Goal: Navigation & Orientation: Find specific page/section

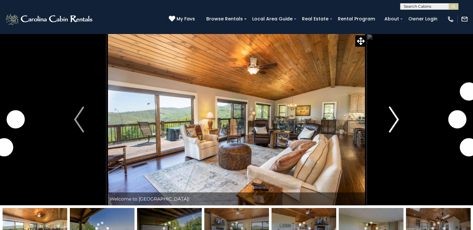
click at [395, 122] on img "Next" at bounding box center [394, 119] width 10 height 26
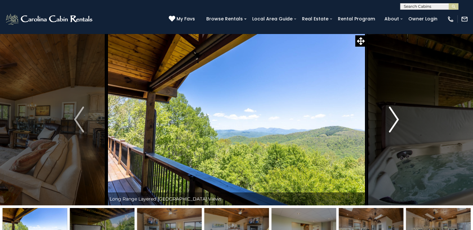
click at [395, 122] on img "Next" at bounding box center [394, 119] width 10 height 26
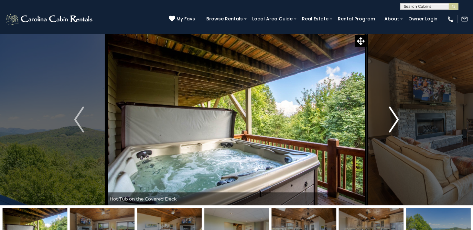
click at [395, 122] on img "Next" at bounding box center [394, 119] width 10 height 26
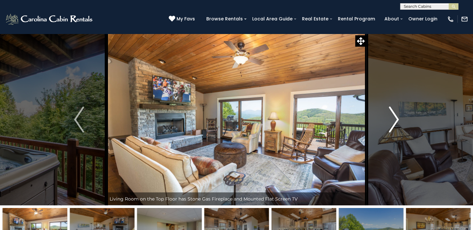
click at [395, 122] on img "Next" at bounding box center [394, 119] width 10 height 26
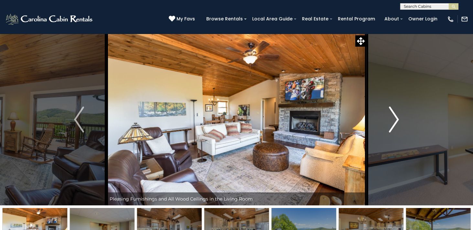
click at [395, 122] on img "Next" at bounding box center [394, 119] width 10 height 26
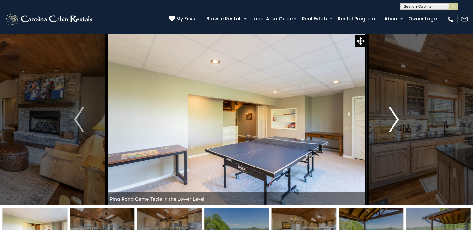
click at [395, 122] on img "Next" at bounding box center [394, 119] width 10 height 26
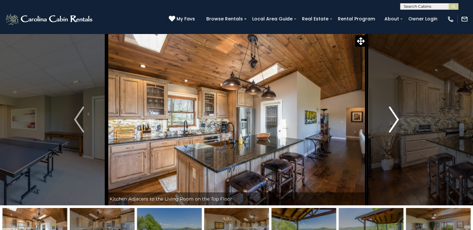
click at [395, 122] on img "Next" at bounding box center [394, 119] width 10 height 26
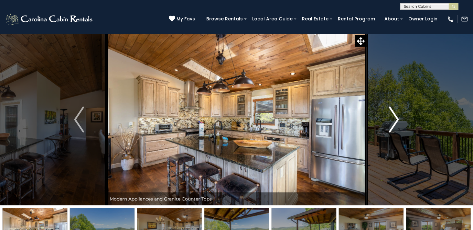
click at [395, 122] on img "Next" at bounding box center [394, 119] width 10 height 26
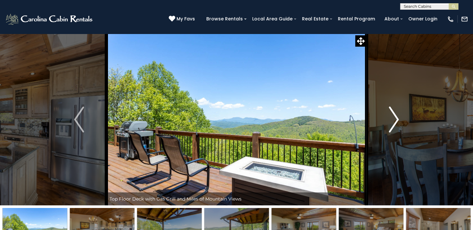
click at [395, 122] on img "Next" at bounding box center [394, 119] width 10 height 26
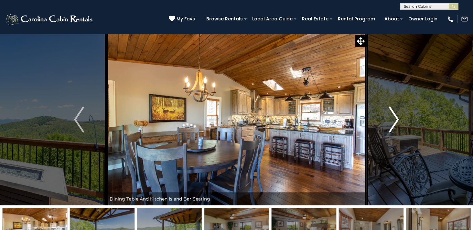
click at [395, 122] on img "Next" at bounding box center [394, 119] width 10 height 26
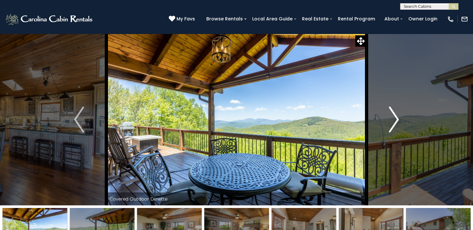
click at [395, 122] on img "Next" at bounding box center [394, 119] width 10 height 26
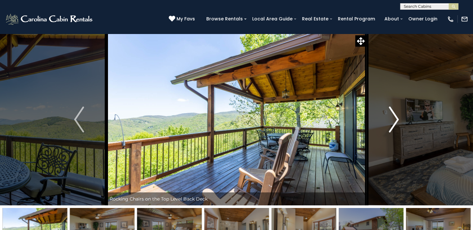
click at [395, 122] on img "Next" at bounding box center [394, 119] width 10 height 26
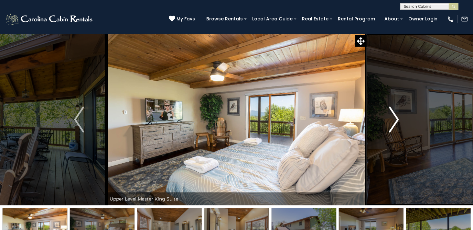
click at [395, 122] on img "Next" at bounding box center [394, 119] width 10 height 26
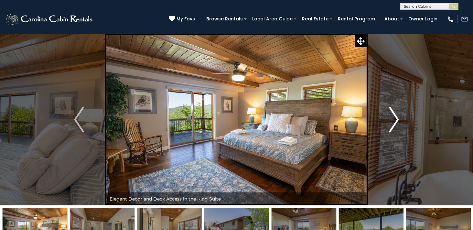
click at [395, 122] on img "Next" at bounding box center [394, 119] width 10 height 26
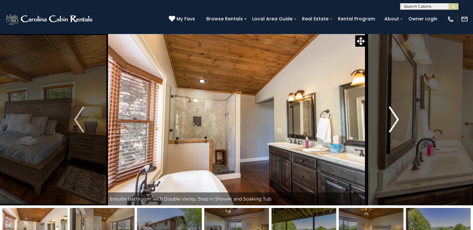
click at [395, 122] on img "Next" at bounding box center [394, 119] width 10 height 26
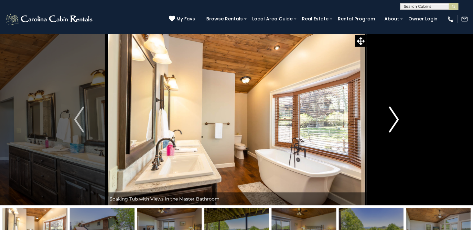
click at [395, 122] on img "Next" at bounding box center [394, 119] width 10 height 26
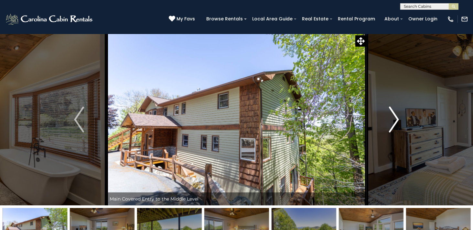
click at [395, 122] on img "Next" at bounding box center [394, 119] width 10 height 26
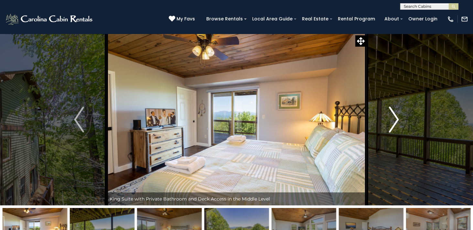
click at [395, 122] on img "Next" at bounding box center [394, 119] width 10 height 26
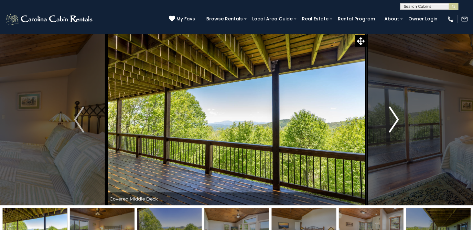
click at [395, 122] on img "Next" at bounding box center [394, 119] width 10 height 26
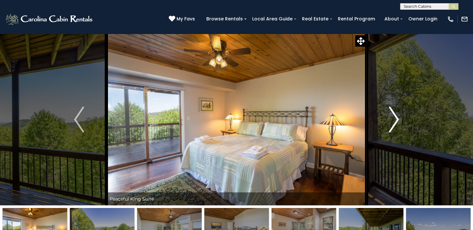
click at [395, 122] on img "Next" at bounding box center [394, 119] width 10 height 26
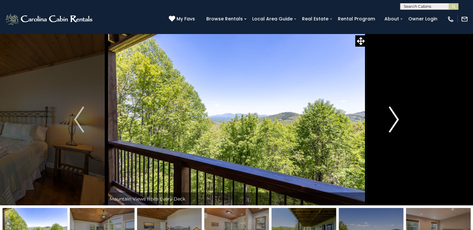
click at [395, 122] on img "Next" at bounding box center [394, 119] width 10 height 26
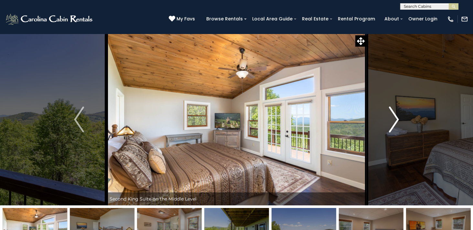
click at [395, 122] on img "Next" at bounding box center [394, 119] width 10 height 26
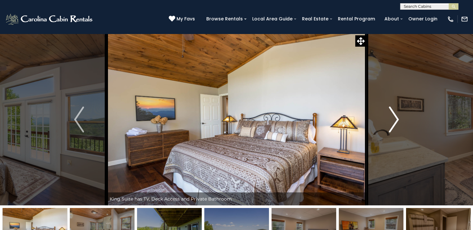
click at [395, 122] on img "Next" at bounding box center [394, 119] width 10 height 26
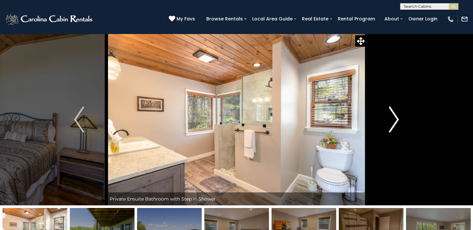
click at [395, 122] on img "Next" at bounding box center [394, 119] width 10 height 26
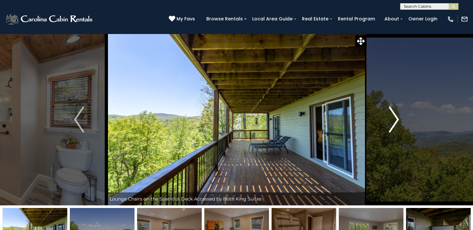
click at [395, 122] on img "Next" at bounding box center [394, 119] width 10 height 26
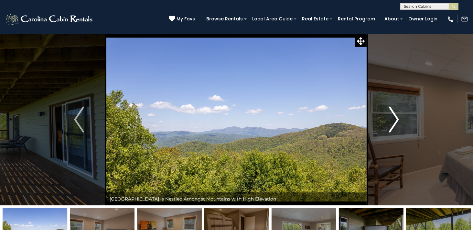
click at [395, 122] on img "Next" at bounding box center [394, 119] width 10 height 26
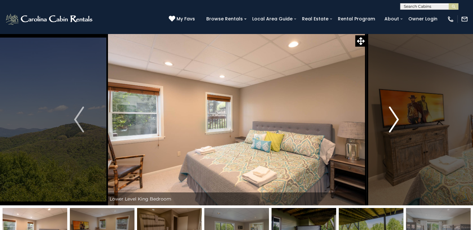
click at [395, 122] on img "Next" at bounding box center [394, 119] width 10 height 26
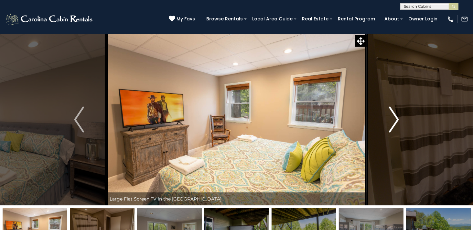
click at [397, 123] on img "Next" at bounding box center [394, 119] width 10 height 26
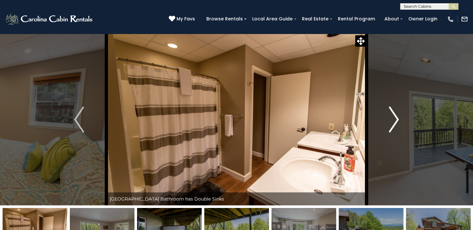
click at [397, 123] on img "Next" at bounding box center [394, 119] width 10 height 26
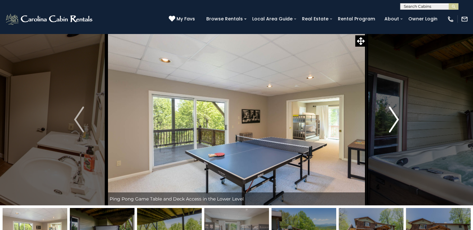
click at [398, 115] on img "Next" at bounding box center [394, 119] width 10 height 26
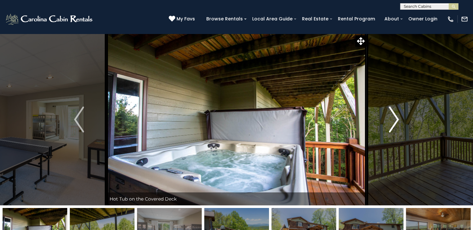
click at [397, 116] on img "Next" at bounding box center [394, 119] width 10 height 26
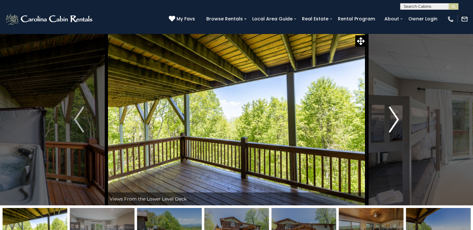
click at [394, 126] on img "Next" at bounding box center [394, 119] width 10 height 26
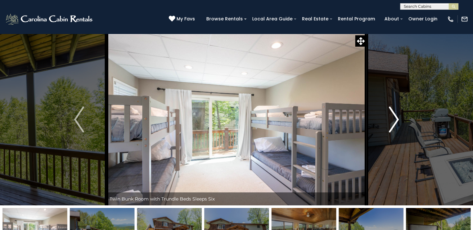
click at [394, 126] on img "Next" at bounding box center [394, 119] width 10 height 26
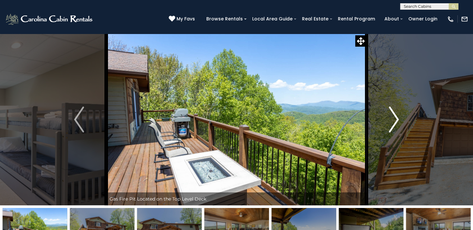
click at [394, 126] on img "Next" at bounding box center [394, 119] width 10 height 26
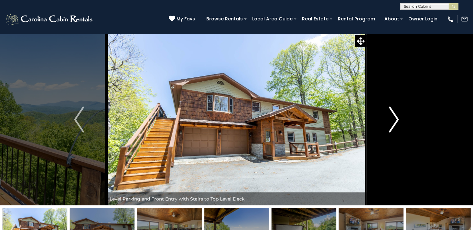
click at [394, 126] on img "Next" at bounding box center [394, 119] width 10 height 26
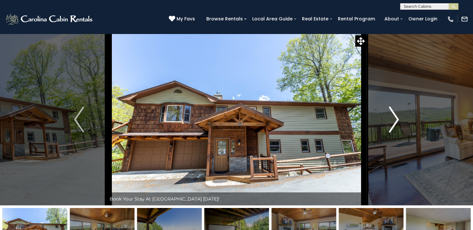
click at [394, 126] on img "Next" at bounding box center [394, 119] width 10 height 26
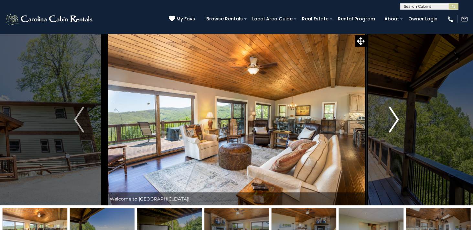
click at [394, 126] on img "Next" at bounding box center [394, 119] width 10 height 26
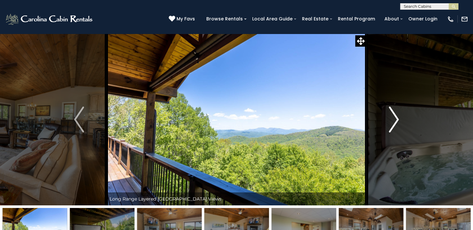
click at [394, 126] on img "Next" at bounding box center [394, 119] width 10 height 26
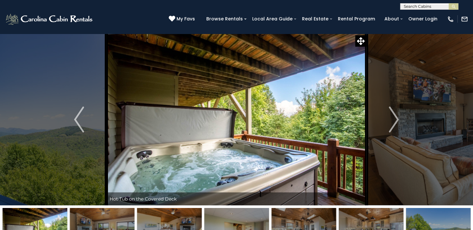
click at [130, 30] on div "[PHONE_NUMBER] My Favs Browse Rentals Local Area Guide Activities & Attractions…" at bounding box center [236, 22] width 473 height 24
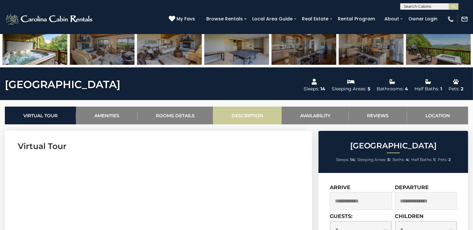
scroll to position [226, 0]
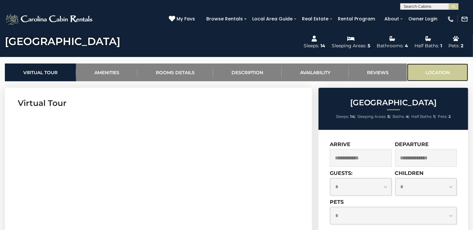
click at [448, 74] on link "Location" at bounding box center [437, 72] width 61 height 18
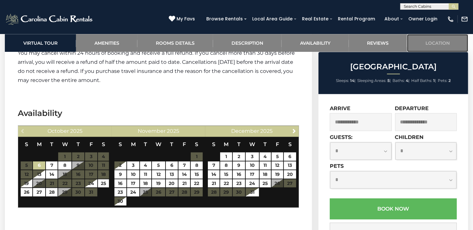
scroll to position [1333, 0]
